Goal: Task Accomplishment & Management: Manage account settings

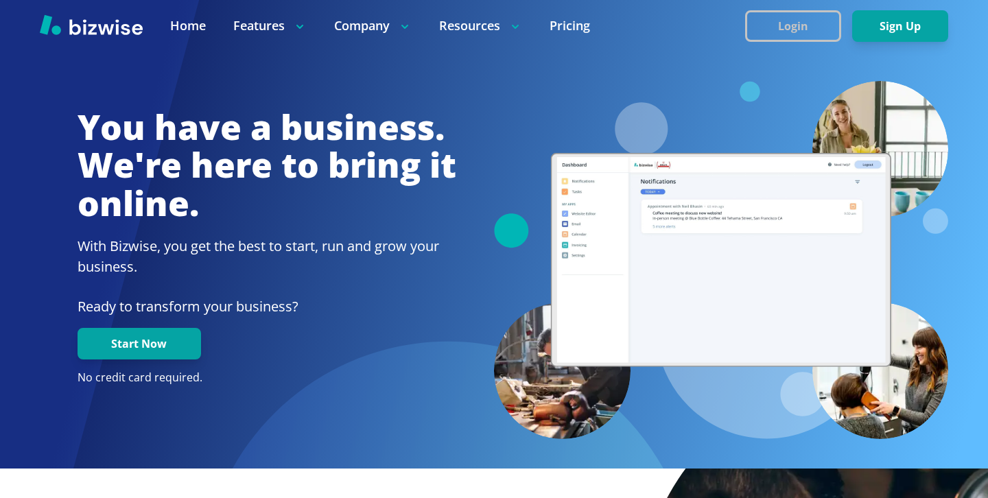
click at [786, 38] on button "Login" at bounding box center [793, 26] width 96 height 32
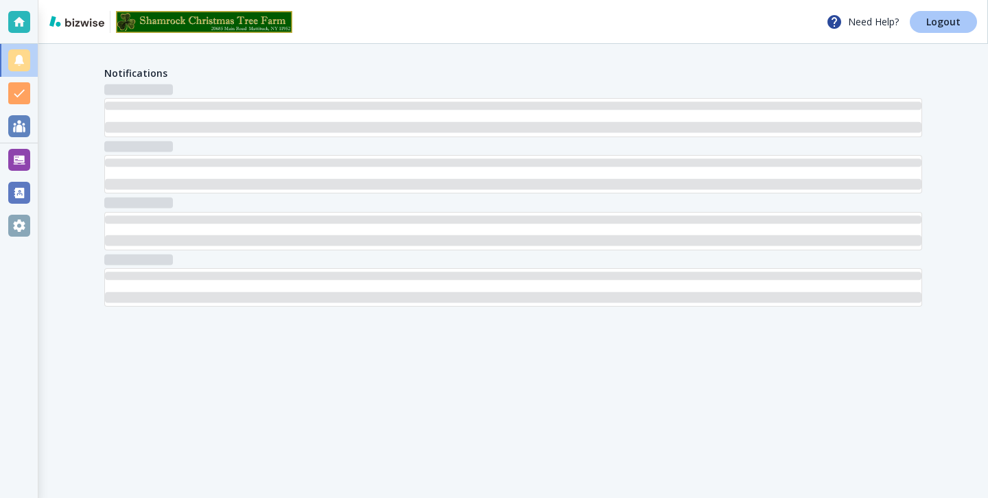
click at [950, 26] on p "Logout" at bounding box center [944, 22] width 34 height 10
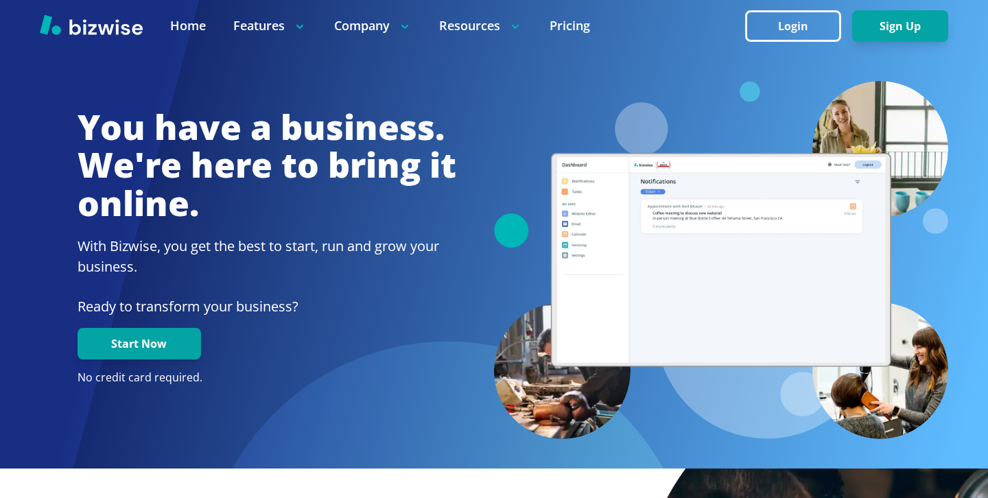
click at [794, 41] on div at bounding box center [494, 25] width 988 height 51
click at [796, 32] on button "Login" at bounding box center [793, 26] width 96 height 32
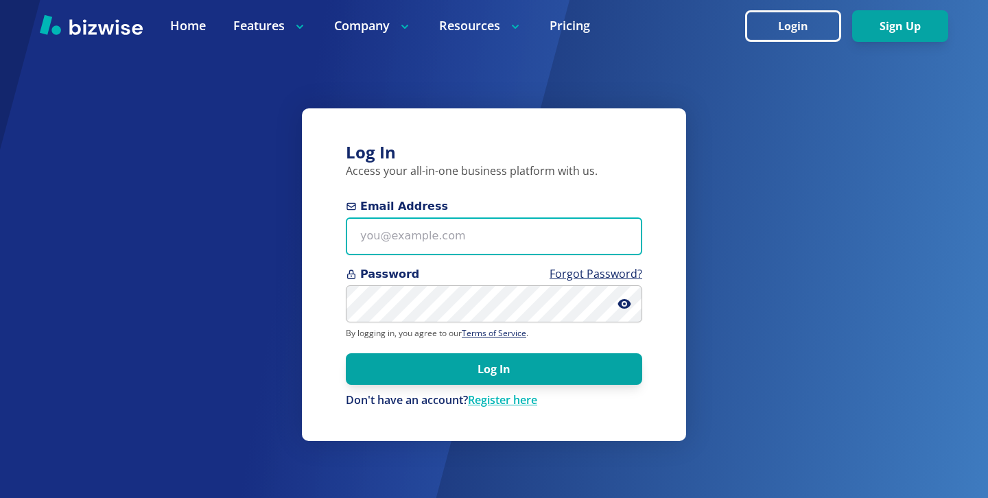
click at [522, 230] on input "Email Address" at bounding box center [494, 237] width 297 height 38
paste input "jim@macys-hypnosis.com"
type input "jim@macys-hypnosis.com"
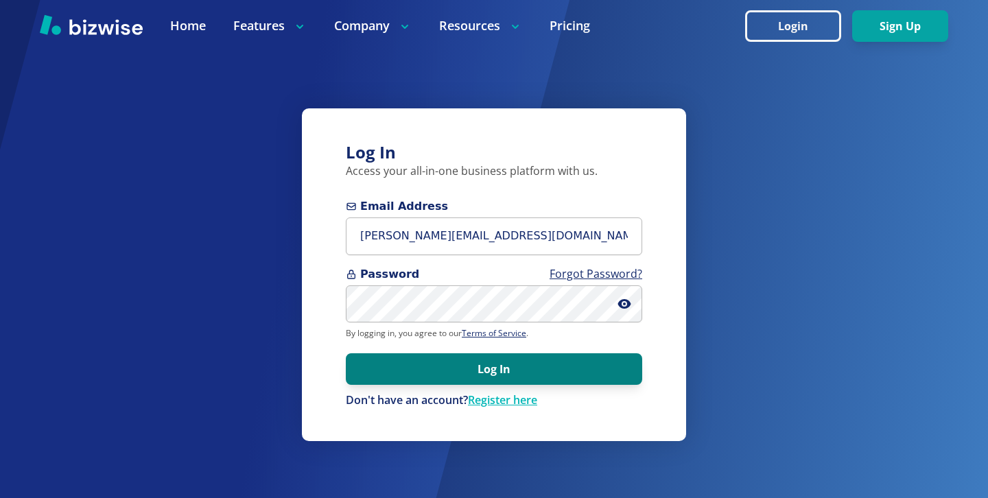
click at [421, 367] on button "Log In" at bounding box center [494, 370] width 297 height 32
